Goal: Information Seeking & Learning: Find specific fact

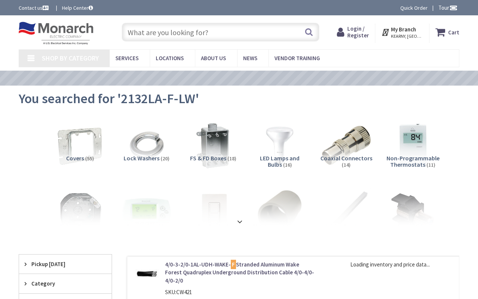
type input "Madison Square Park Reflecting Pool, 4-28 Madison Square N, New York, NY 10010,…"
